Goal: Book appointment/travel/reservation

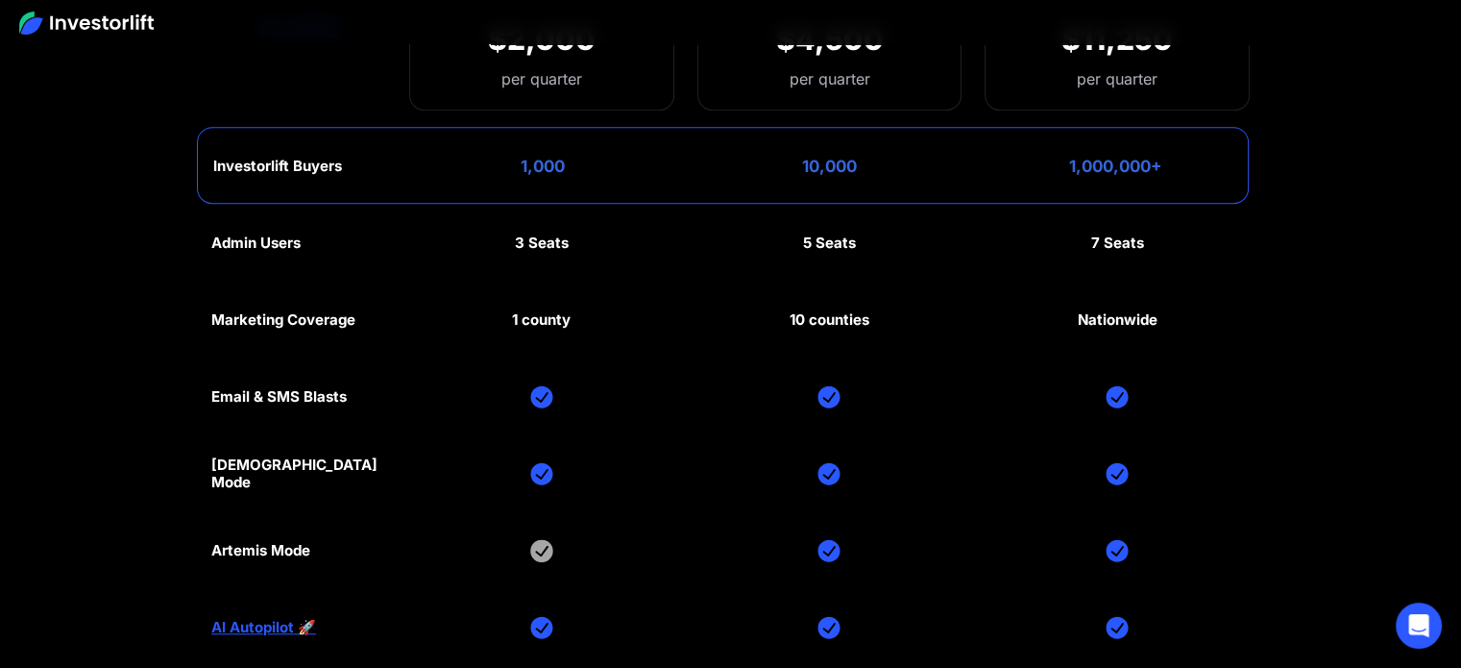
scroll to position [8454, 0]
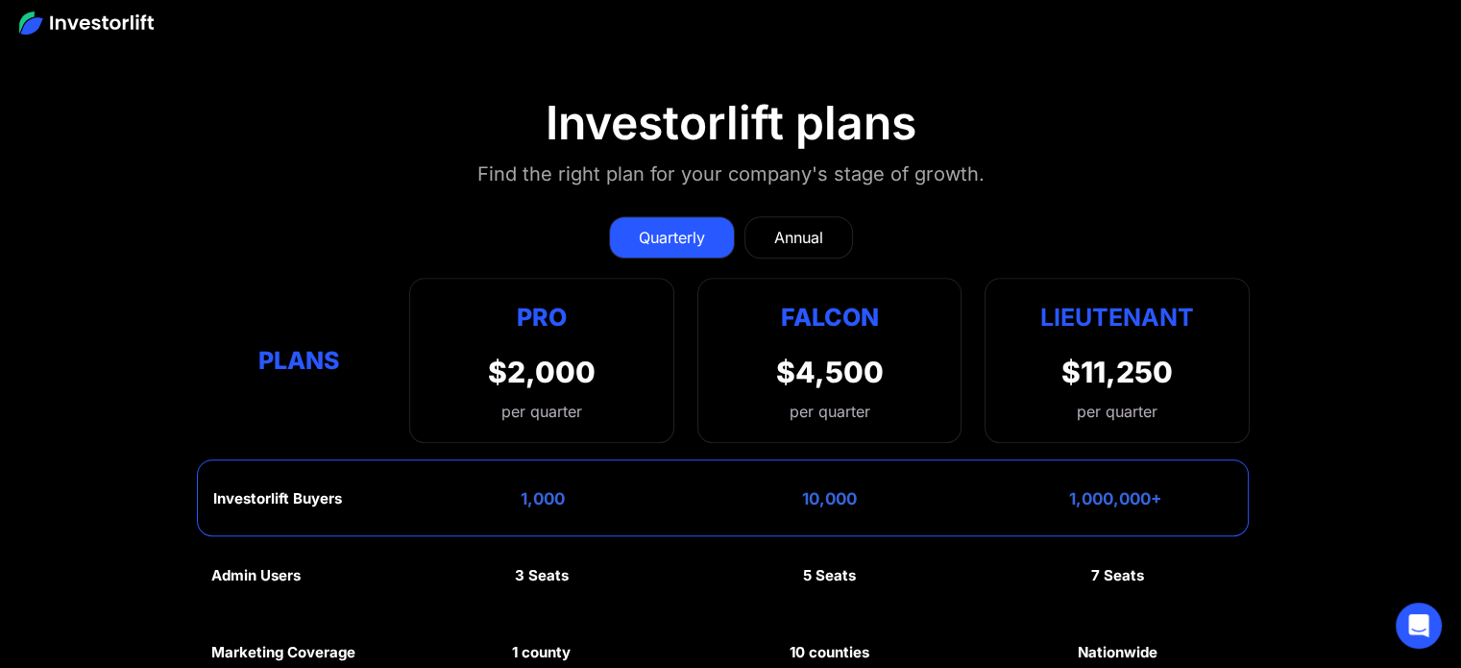
click at [816, 226] on div "Annual" at bounding box center [798, 237] width 49 height 23
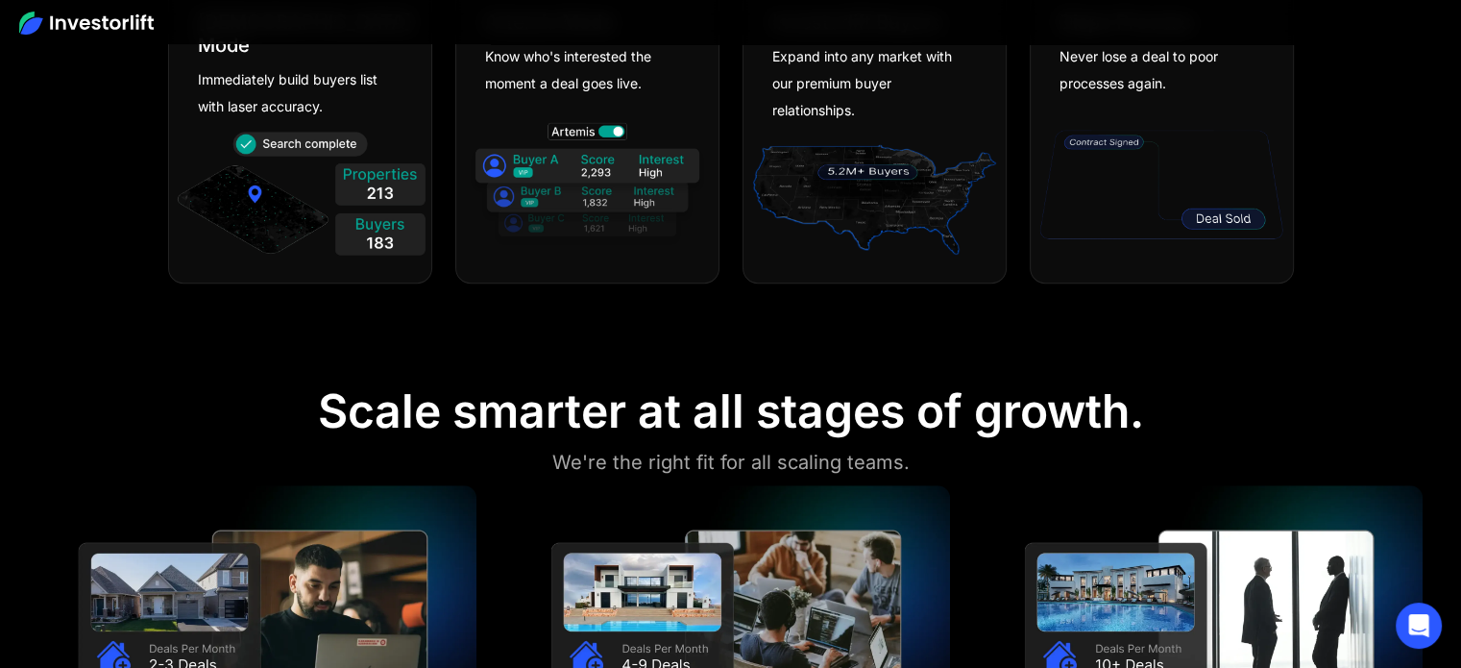
scroll to position [1921, 0]
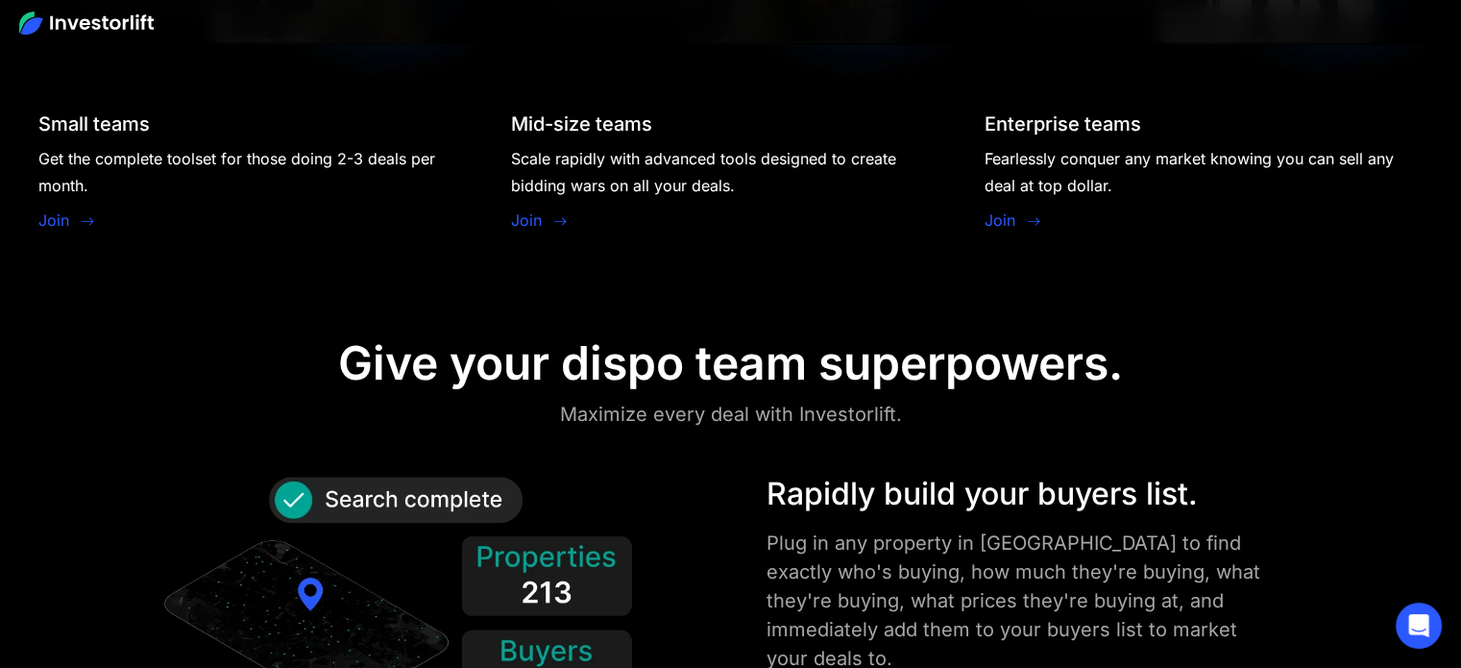
click at [65, 217] on link "Join" at bounding box center [53, 219] width 31 height 23
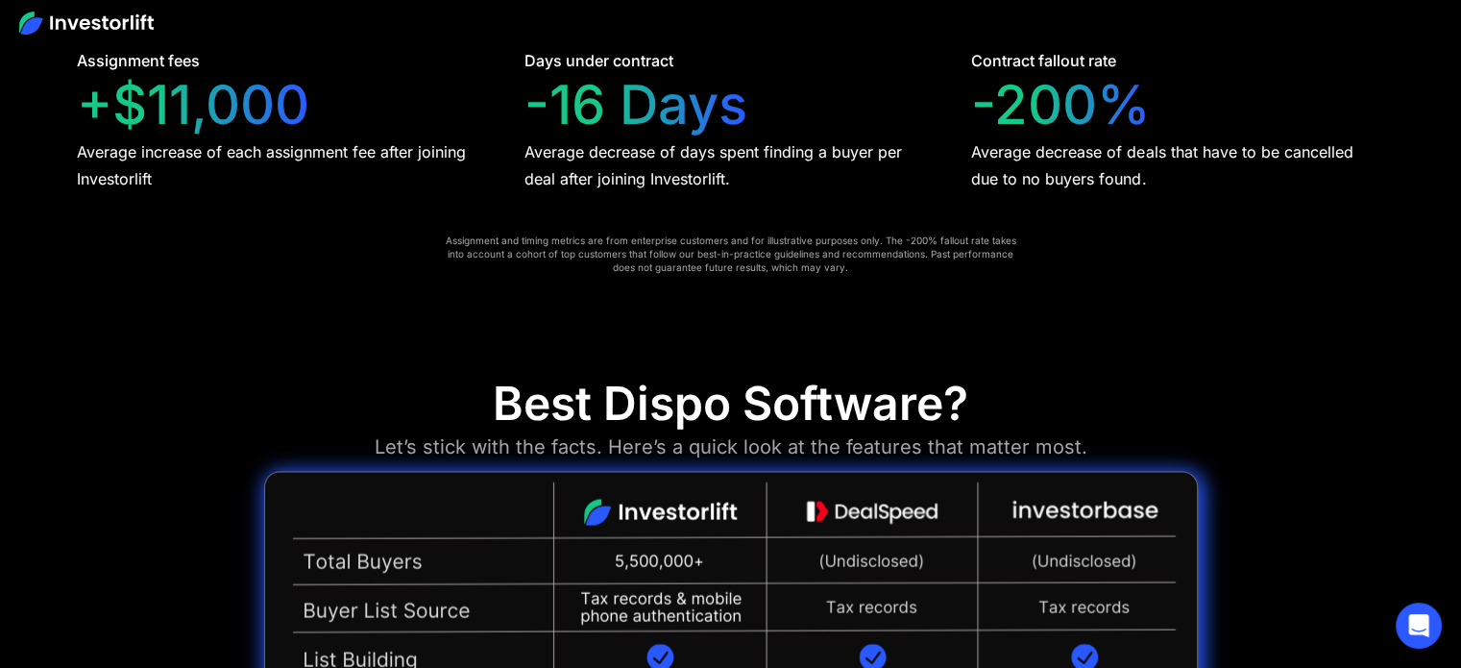
scroll to position [4131, 0]
